Goal: Task Accomplishment & Management: Use online tool/utility

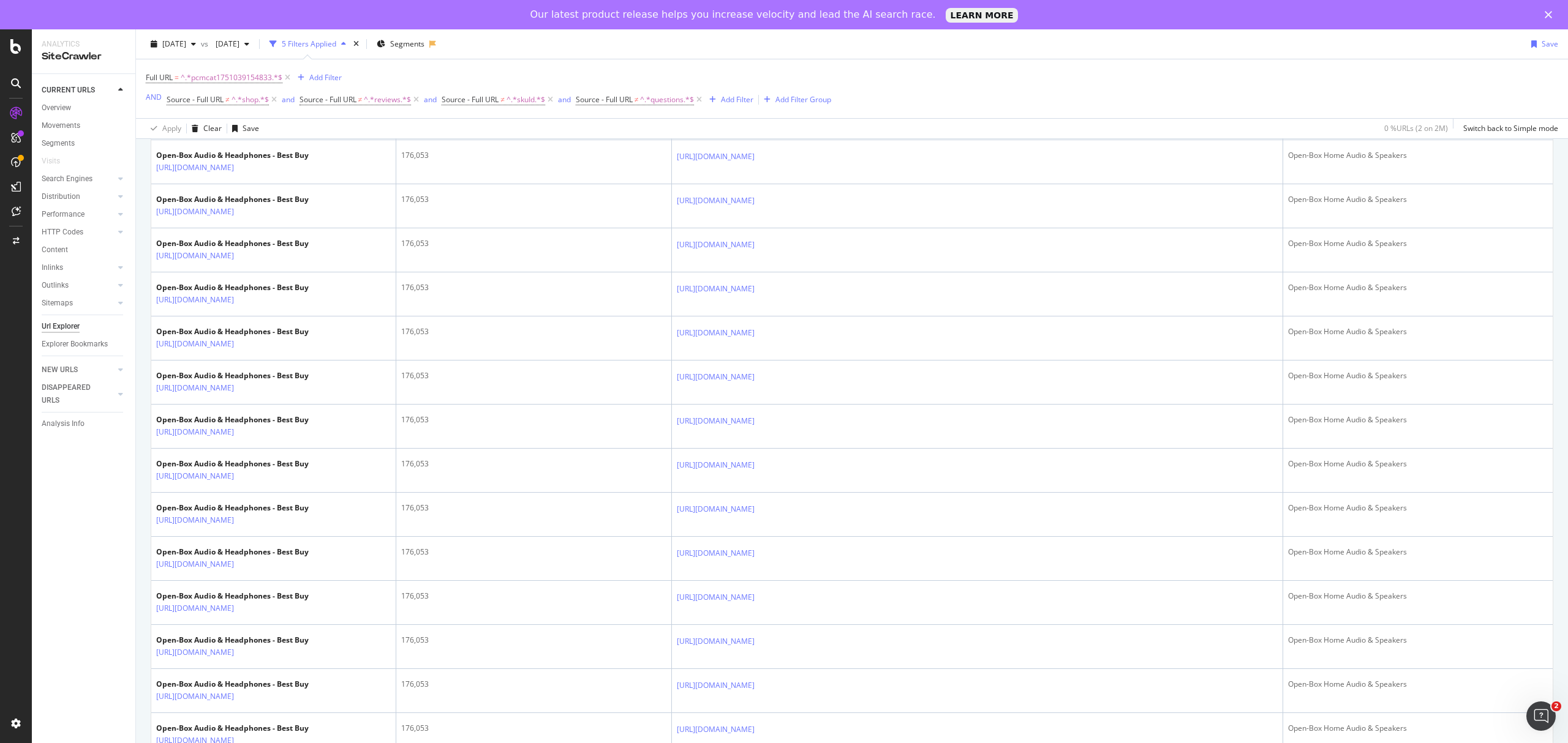
scroll to position [81, 0]
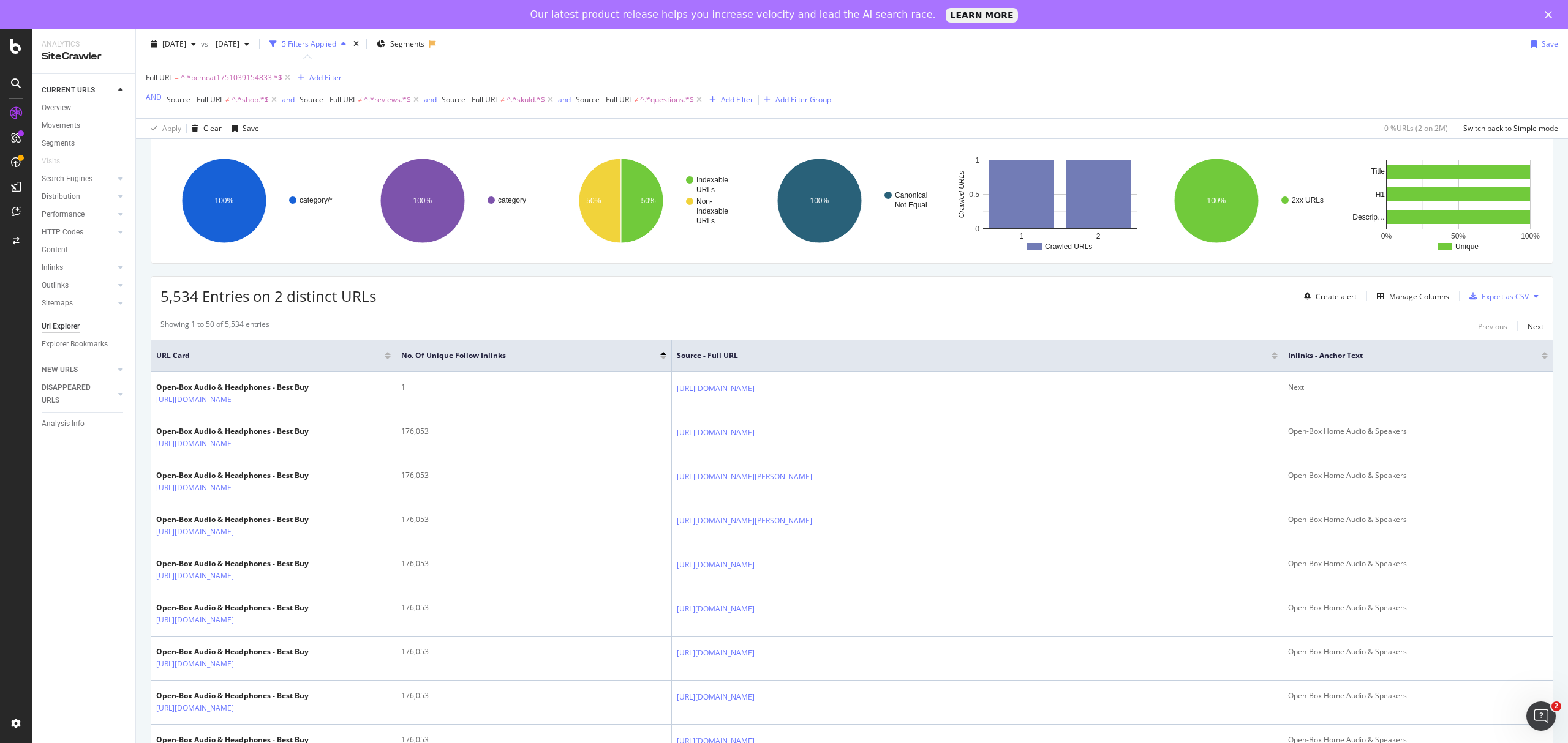
click at [662, 359] on div at bounding box center [663, 357] width 6 height 3
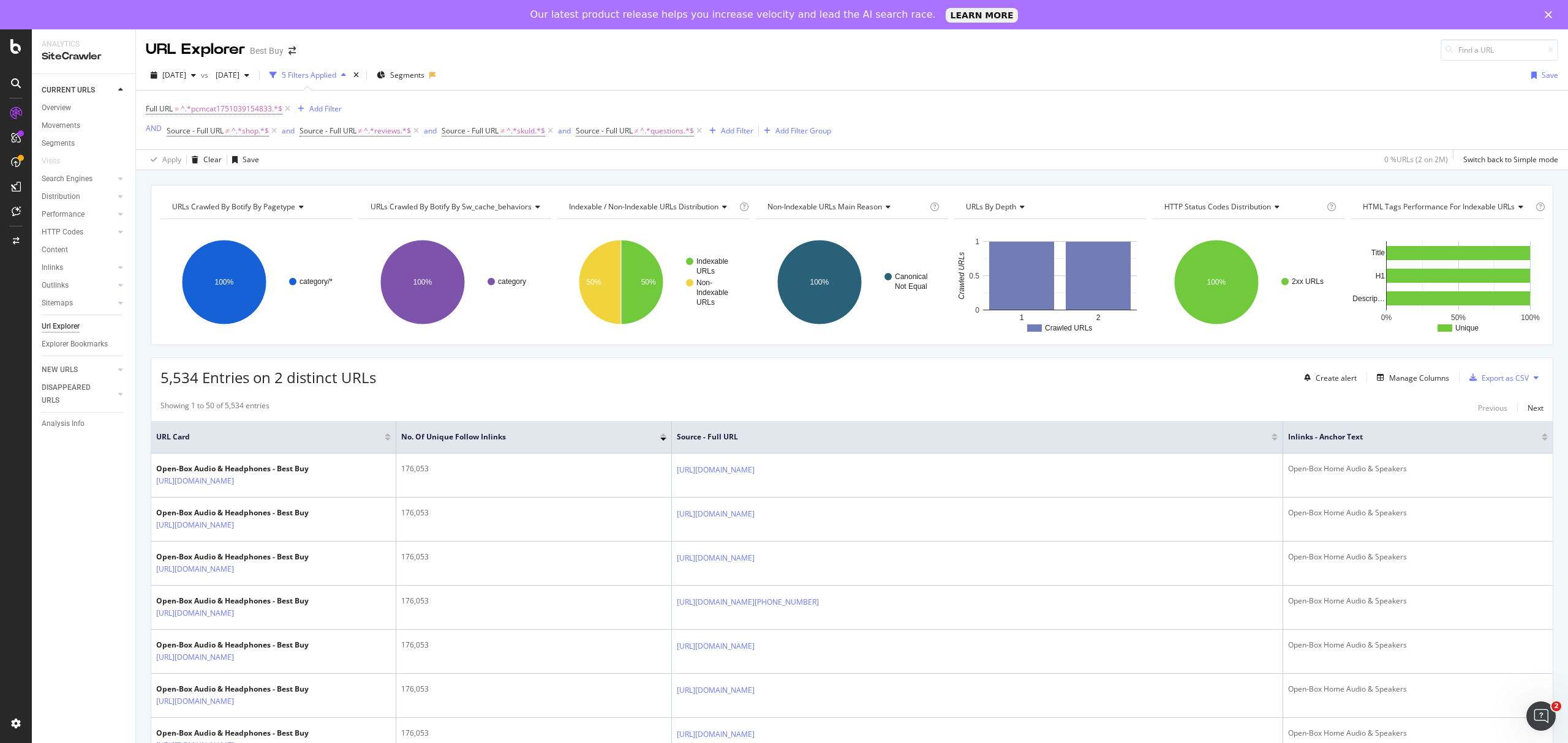
click at [664, 436] on div at bounding box center [663, 434] width 6 height 3
click at [162, 110] on span "Full URL" at bounding box center [159, 109] width 27 height 11
paste input "abcat0204000"
type input "abcat0204000"
click at [192, 138] on icon at bounding box center [192, 139] width 9 height 7
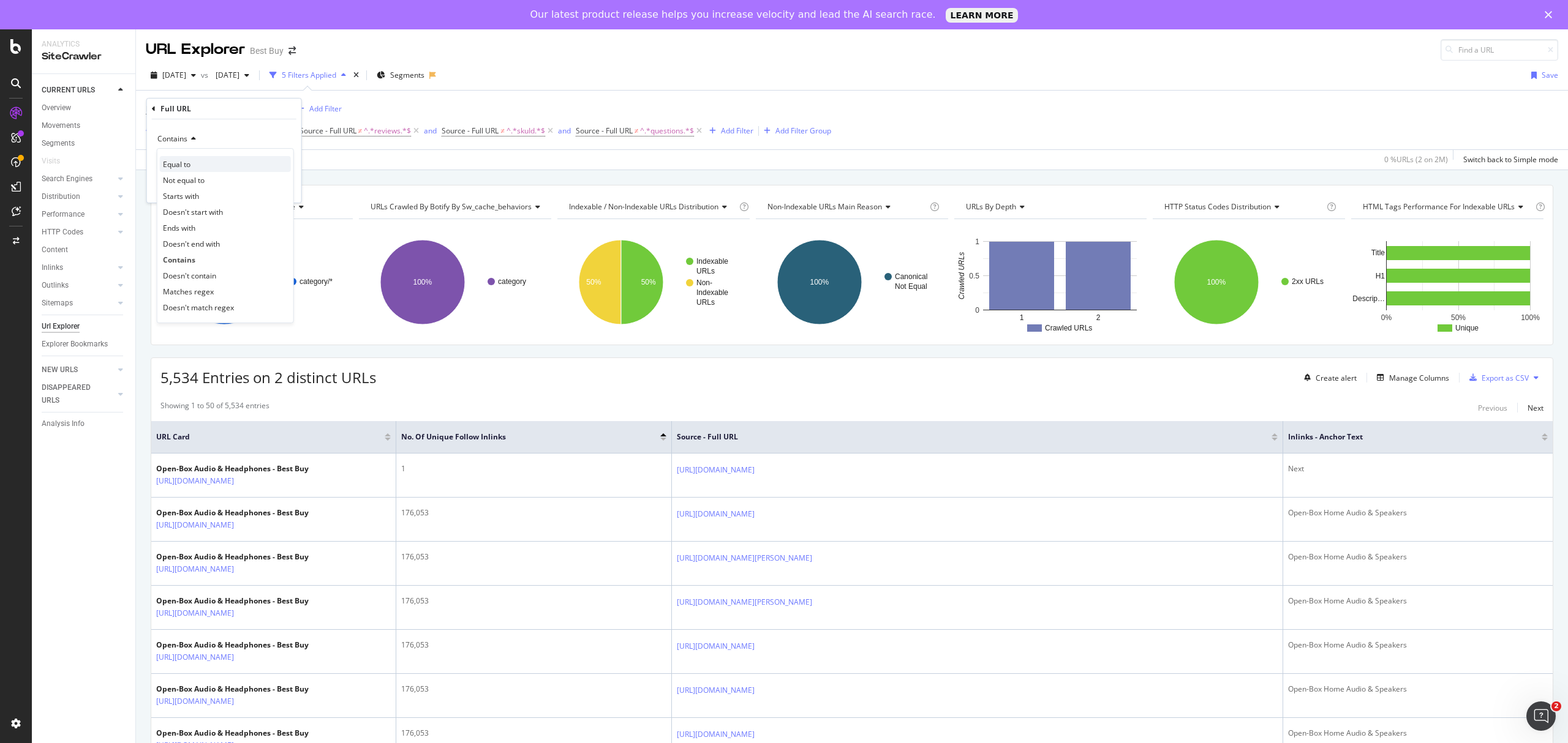
click at [193, 169] on div "Equal to" at bounding box center [225, 164] width 131 height 16
paste input "[URL][DOMAIN_NAME]"
type input "[URL][DOMAIN_NAME]"
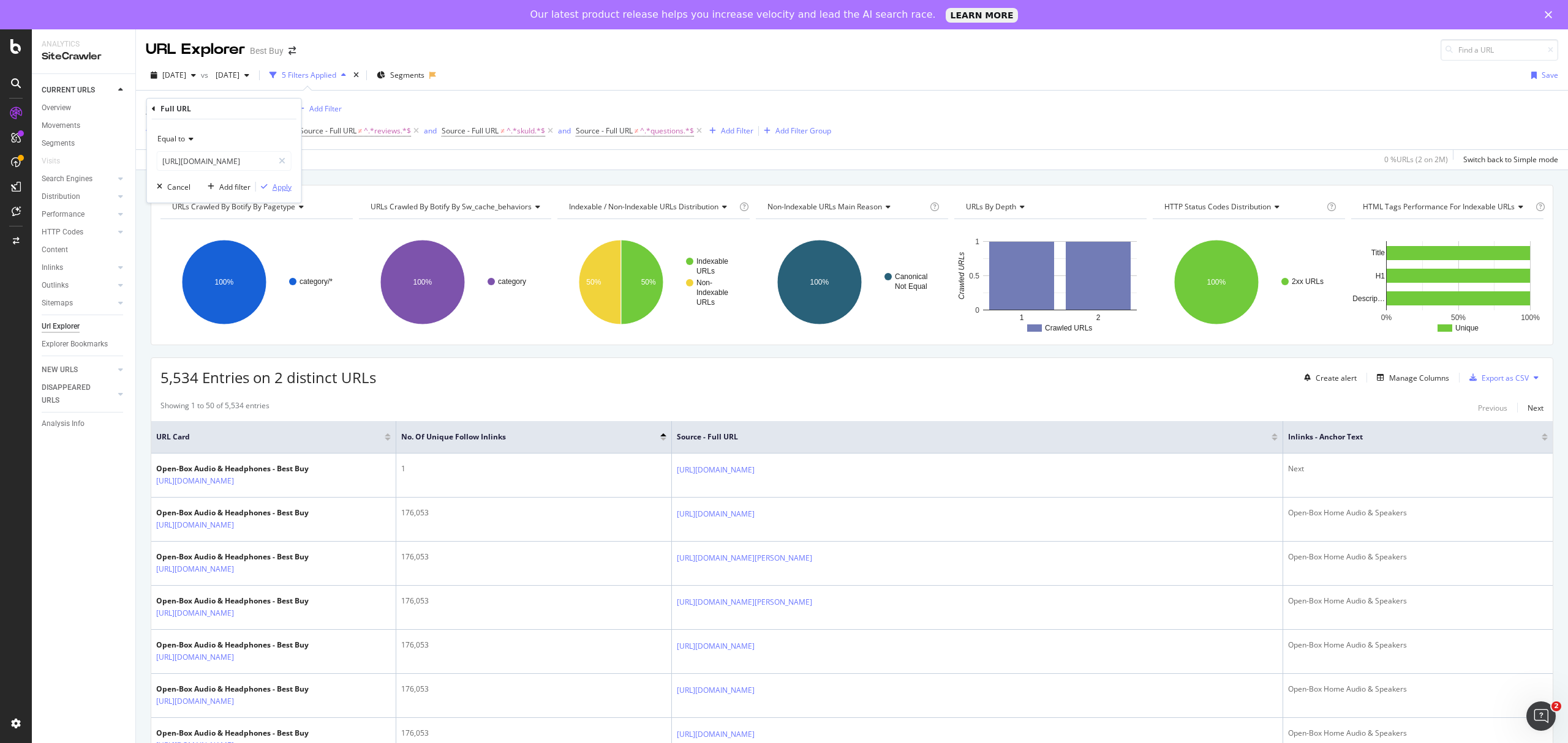
click at [281, 187] on div "Apply" at bounding box center [281, 187] width 19 height 11
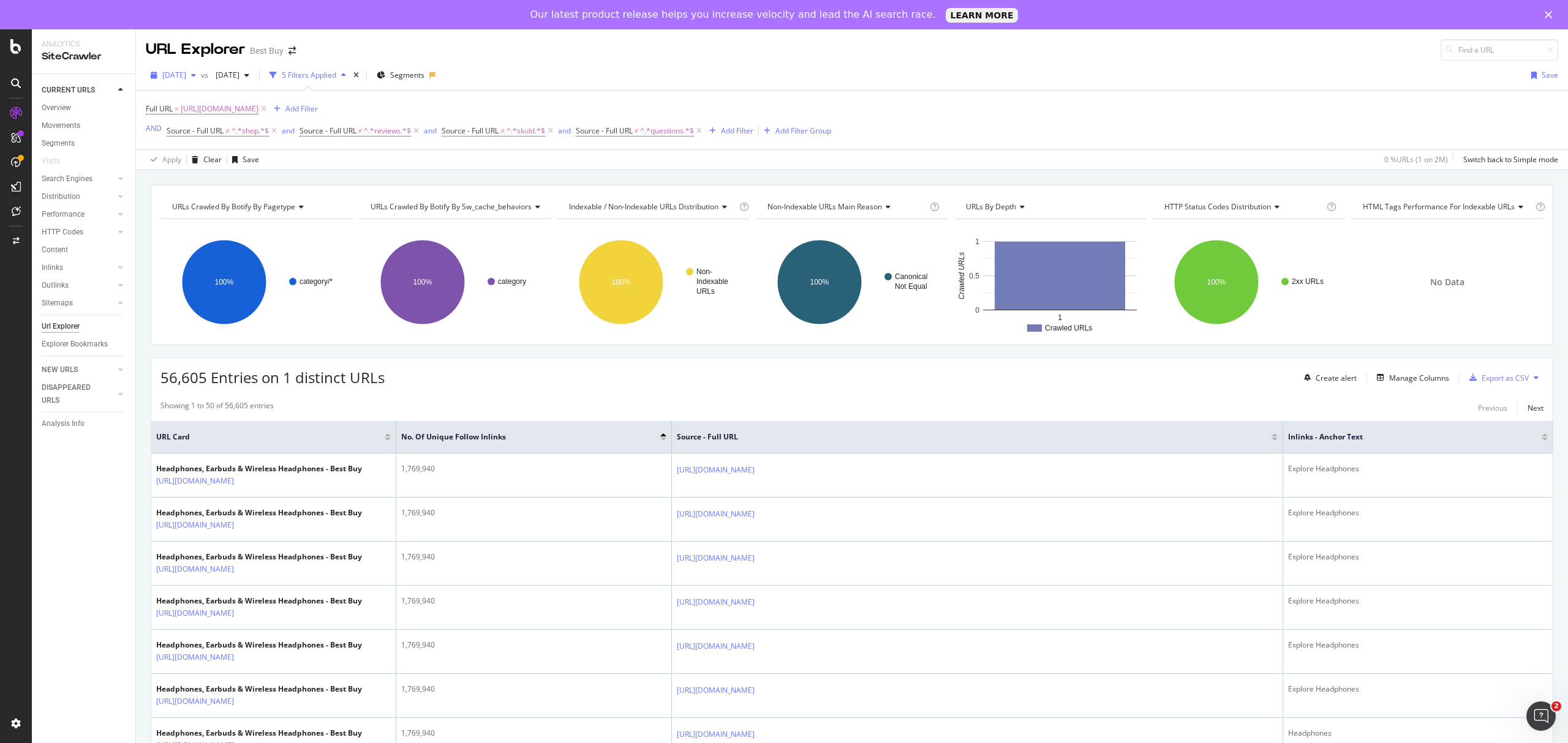
click at [186, 77] on span "[DATE]" at bounding box center [174, 75] width 24 height 11
click at [1542, 440] on div at bounding box center [1545, 439] width 6 height 3
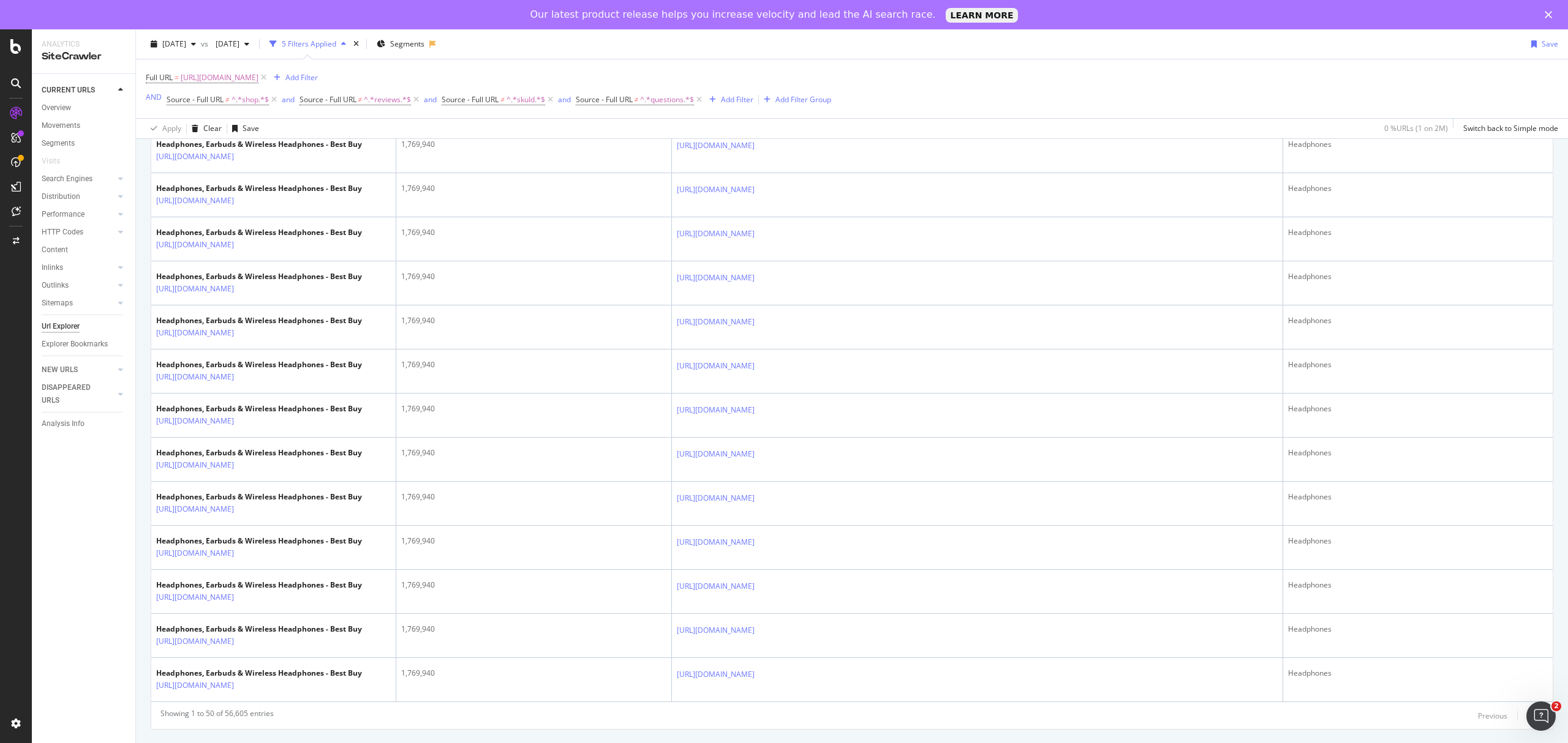
scroll to position [2550, 0]
drag, startPoint x: 1517, startPoint y: 717, endPoint x: 1512, endPoint y: 713, distance: 6.4
click at [1528, 717] on div "Next" at bounding box center [1536, 716] width 16 height 11
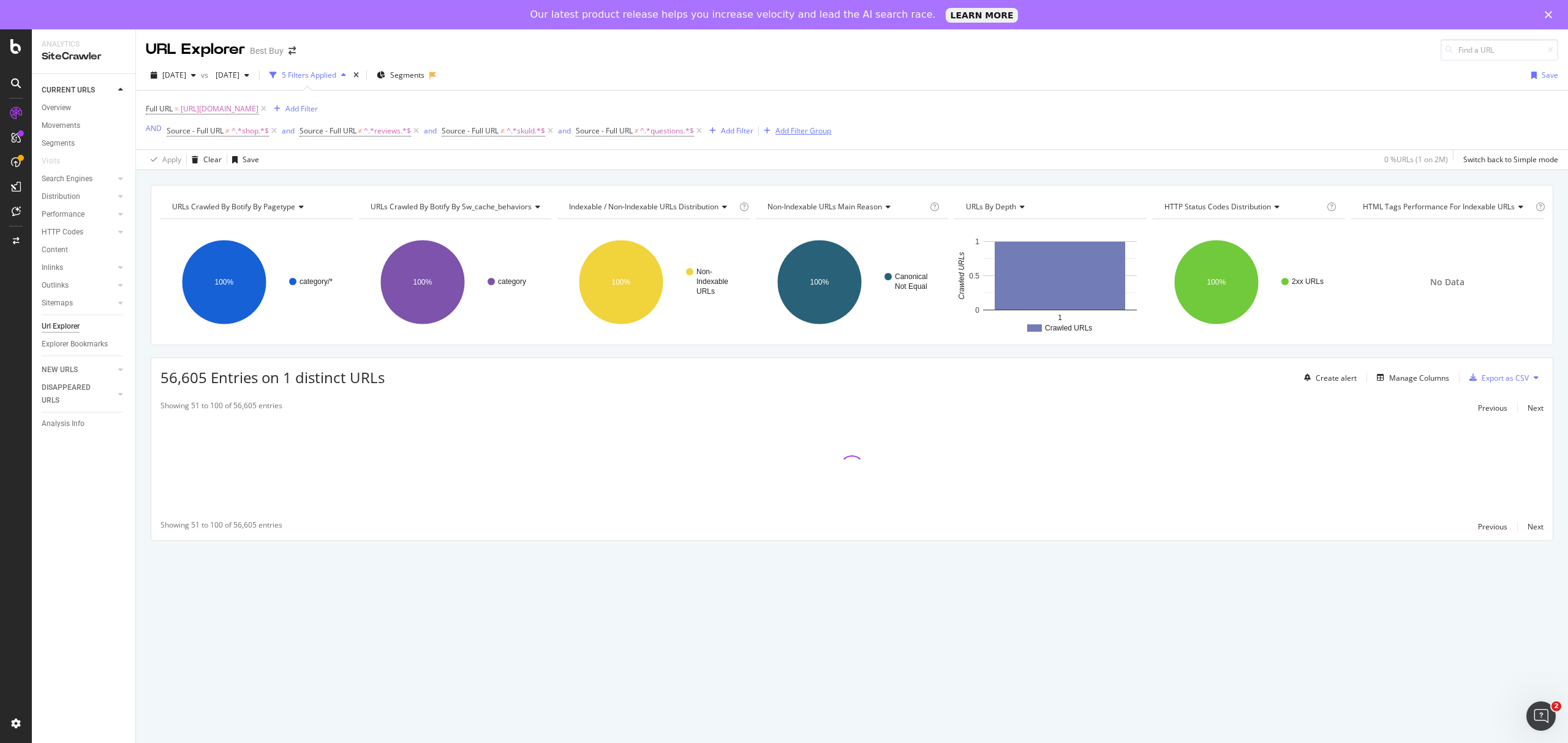
click at [802, 133] on div "Add Filter Group" at bounding box center [803, 131] width 56 height 11
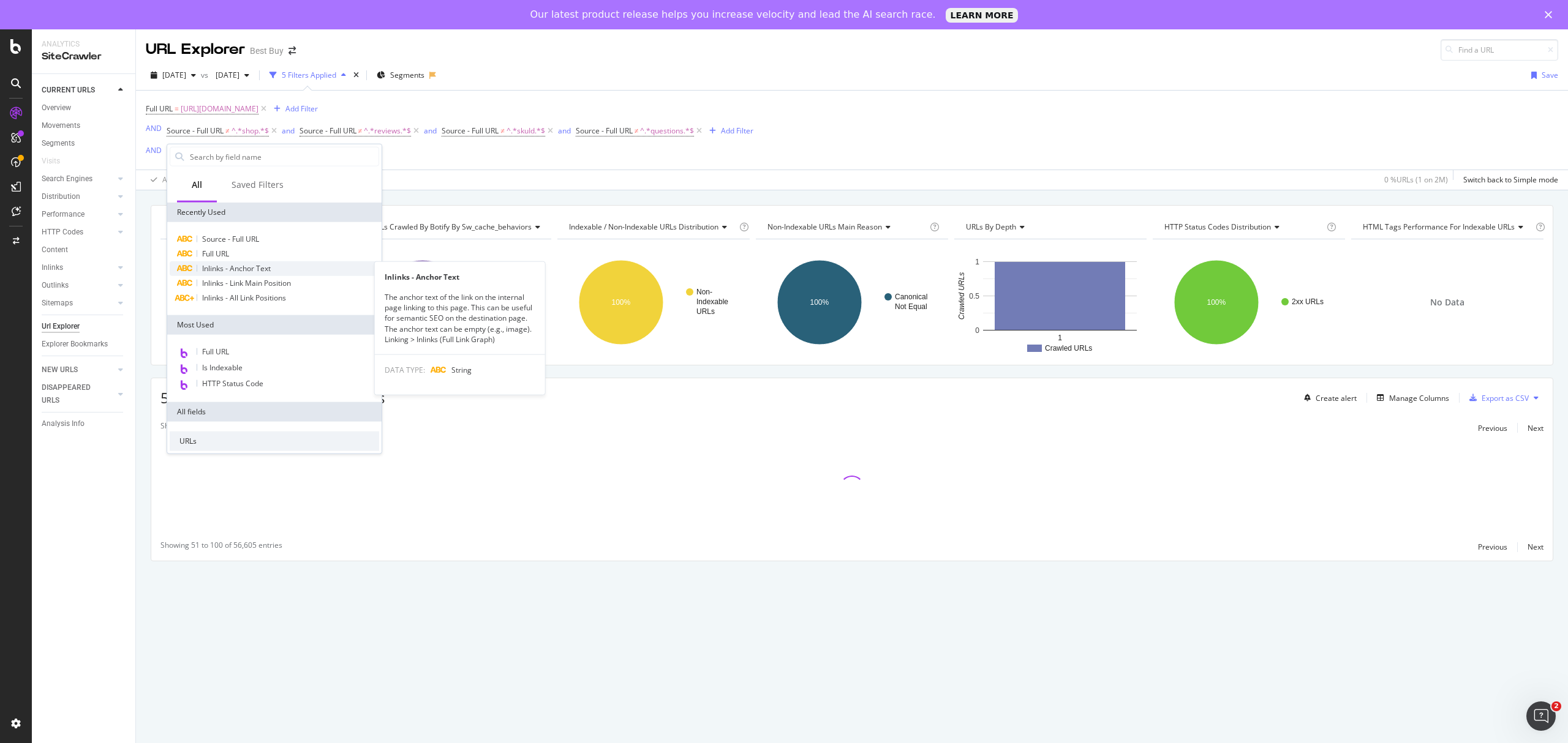
click at [219, 267] on span "Inlinks - Anchor Text" at bounding box center [236, 269] width 69 height 11
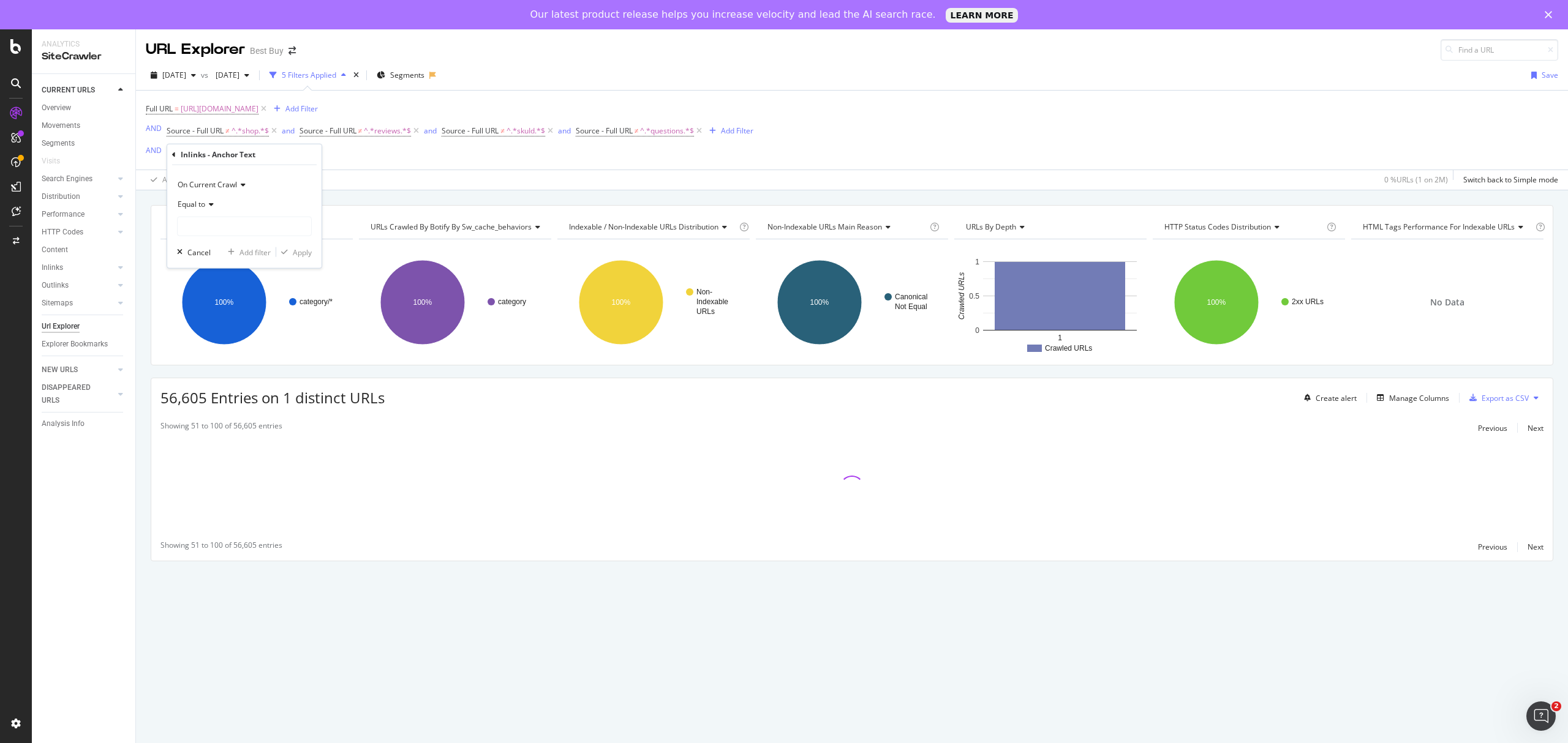
click at [199, 206] on span "Equal to" at bounding box center [191, 205] width 28 height 11
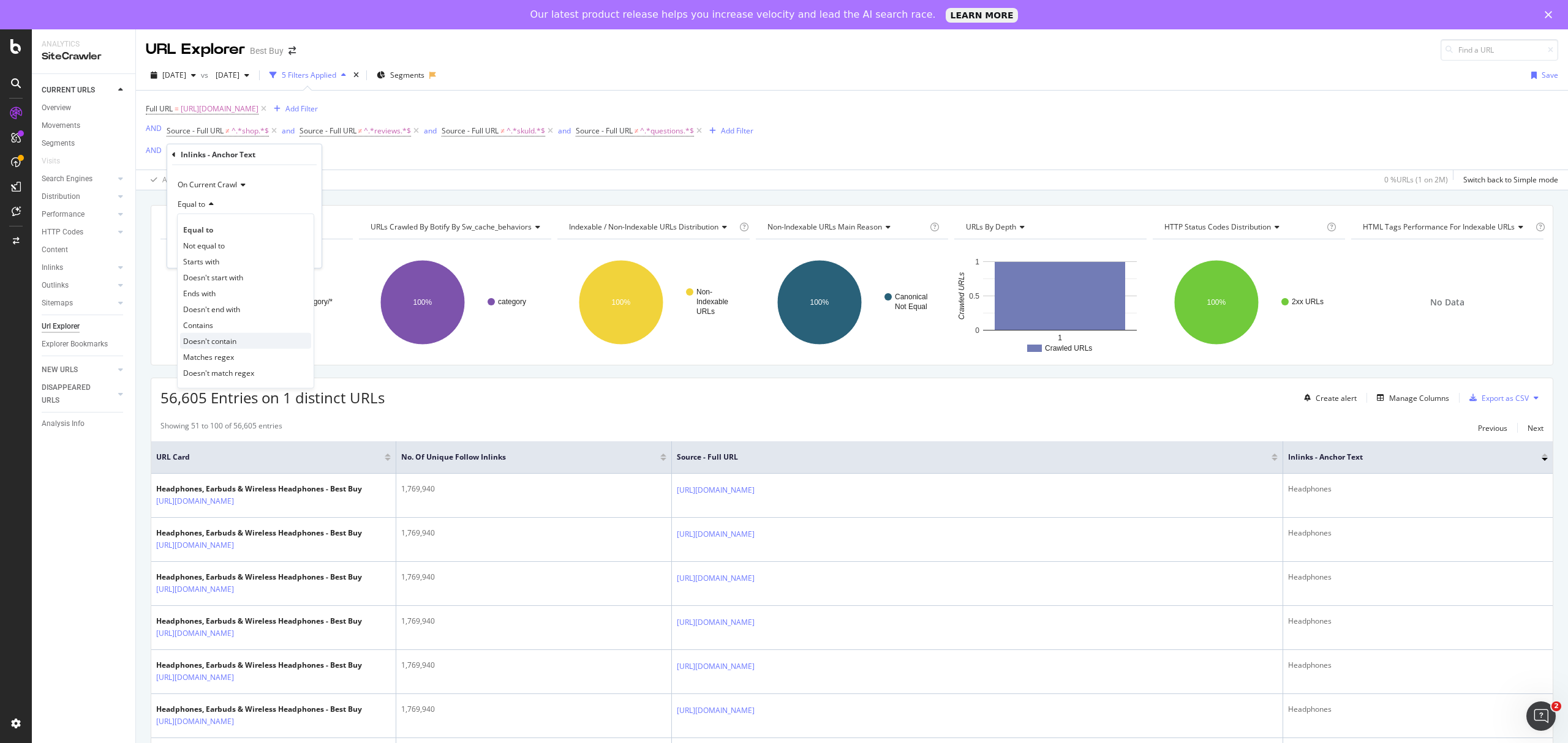
click at [202, 341] on span "Doesn't contain" at bounding box center [210, 341] width 53 height 11
click at [229, 230] on input "text" at bounding box center [244, 227] width 134 height 20
type input "Explore"
click at [307, 253] on div "Apply" at bounding box center [302, 252] width 19 height 11
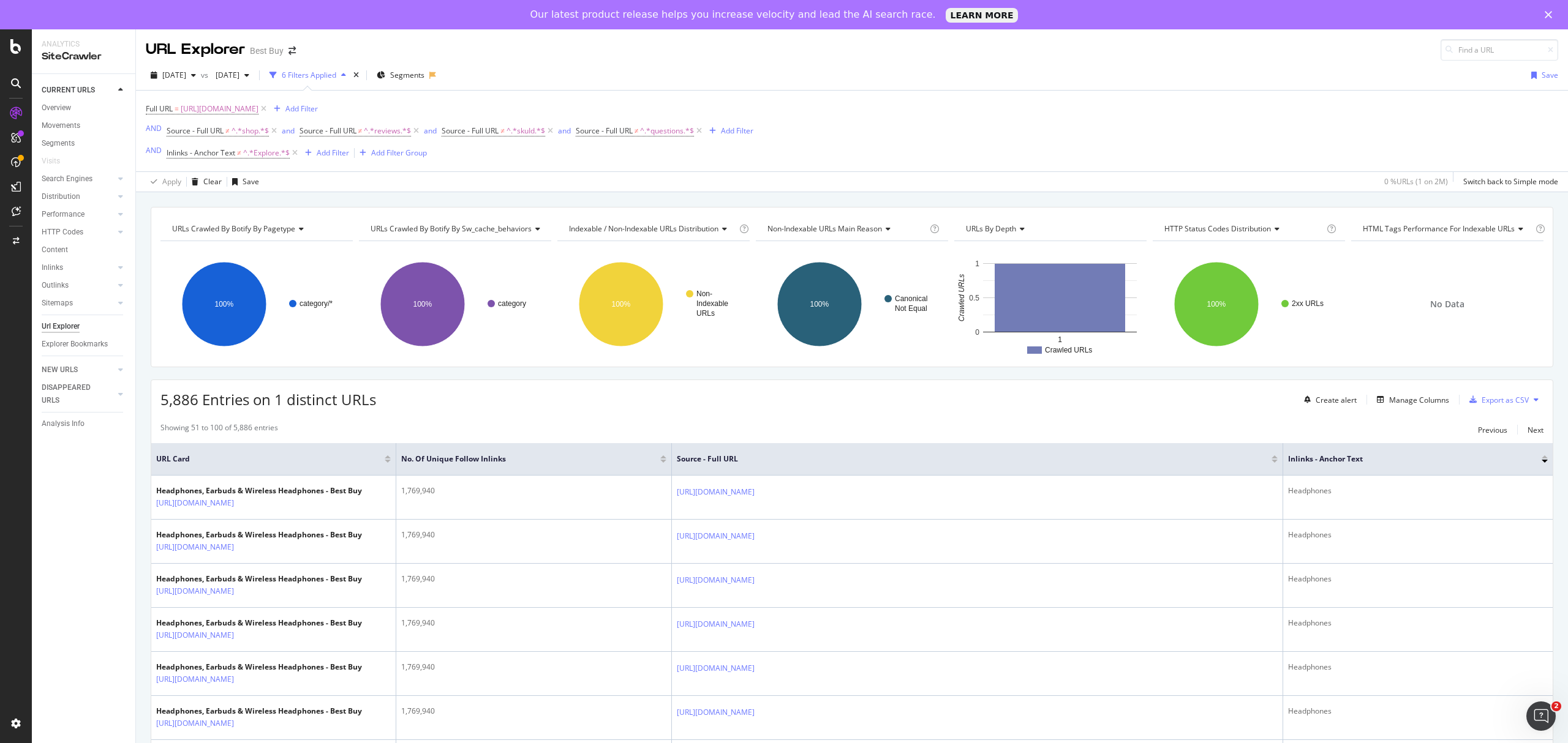
drag, startPoint x: 1532, startPoint y: 460, endPoint x: 1487, endPoint y: 503, distance: 62.2
click at [1542, 458] on div at bounding box center [1545, 456] width 6 height 3
click at [296, 155] on icon at bounding box center [295, 153] width 11 height 12
